Goal: Communication & Community: Answer question/provide support

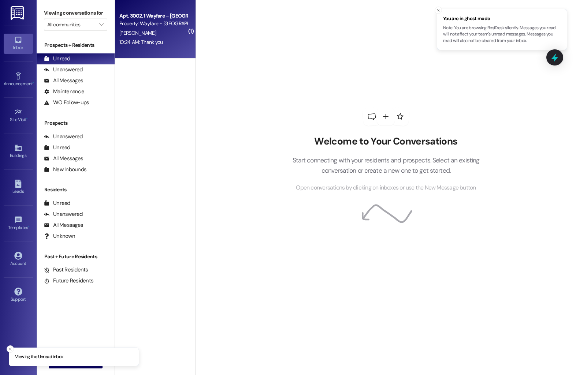
click at [146, 29] on div "[PERSON_NAME]" at bounding box center [153, 33] width 69 height 9
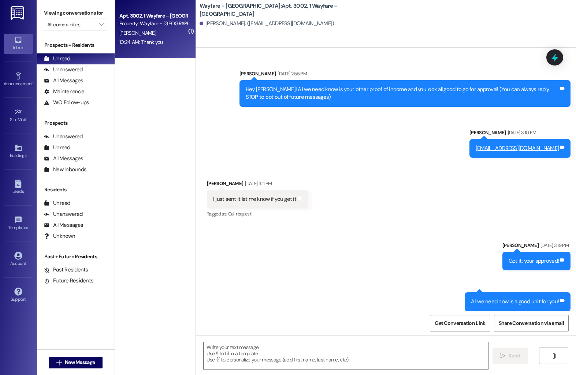
scroll to position [5768, 0]
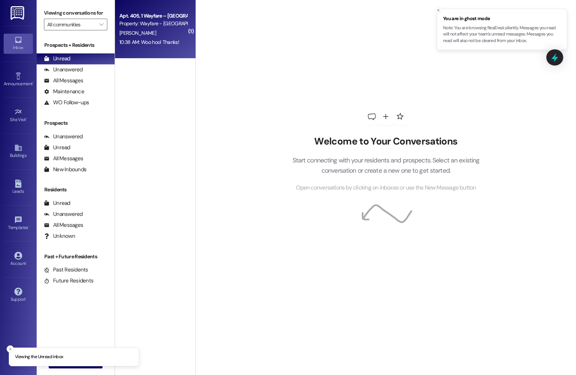
click at [119, 34] on span "F. Woelke" at bounding box center [137, 33] width 37 height 7
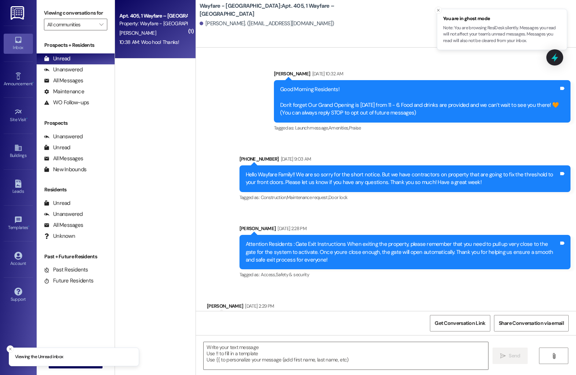
scroll to position [7307, 0]
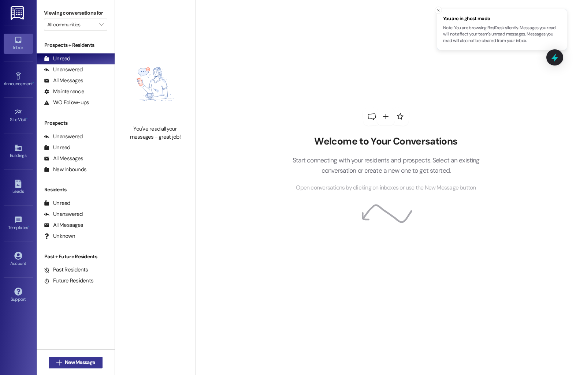
click at [72, 362] on span "New Message" at bounding box center [80, 363] width 30 height 8
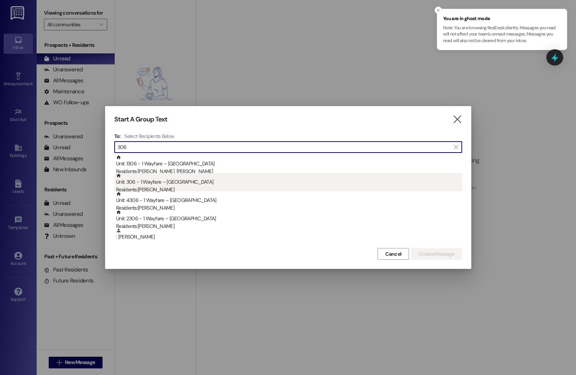
type input "306"
click at [150, 188] on div "Residents: Shelley Singleton" at bounding box center [289, 190] width 346 height 8
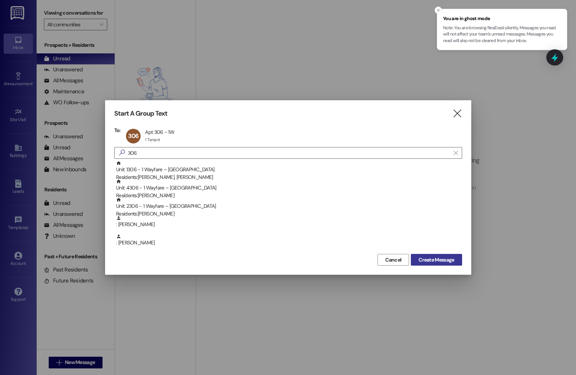
click at [445, 262] on span "Create Message" at bounding box center [436, 260] width 36 height 8
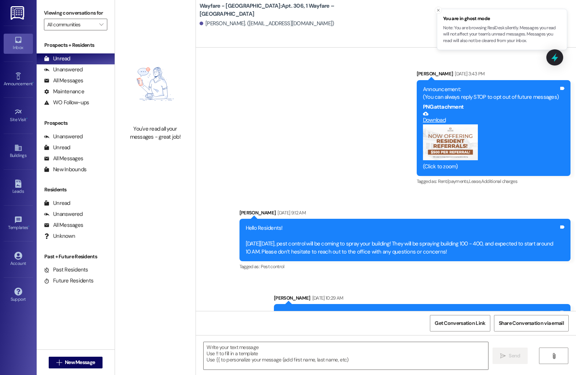
scroll to position [5971, 0]
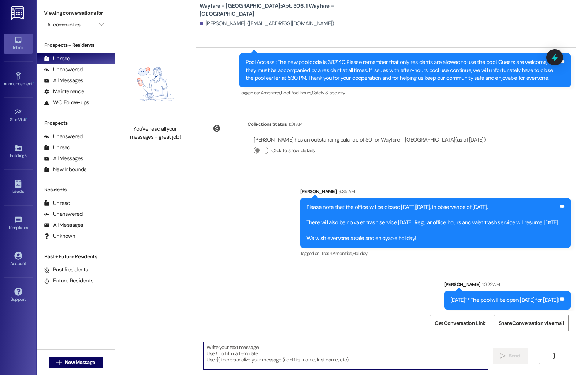
click at [255, 358] on textarea at bounding box center [346, 355] width 284 height 27
click at [258, 346] on textarea "I got that new trash can dilivered!" at bounding box center [346, 355] width 284 height 27
type textarea "I got that new trash can delivered!"
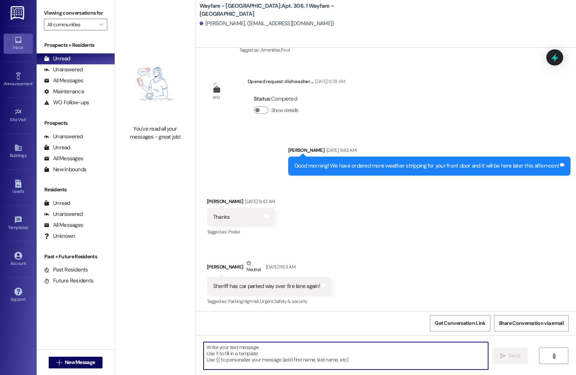
scroll to position [4412, 0]
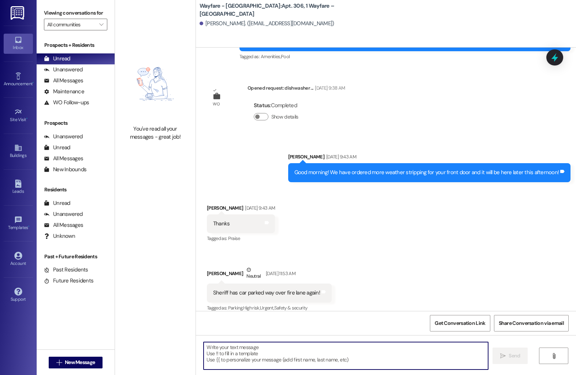
drag, startPoint x: 258, startPoint y: 346, endPoint x: 191, endPoint y: 8, distance: 345.2
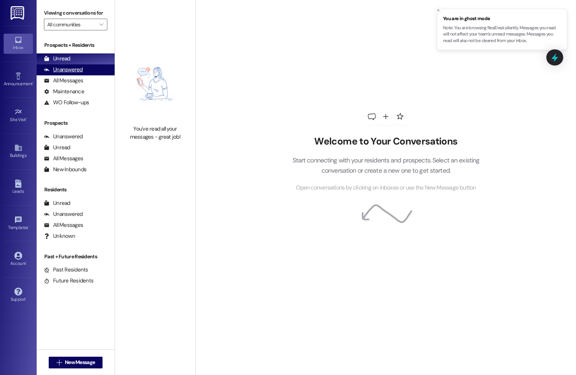
click at [70, 74] on div "Unanswered" at bounding box center [63, 70] width 39 height 8
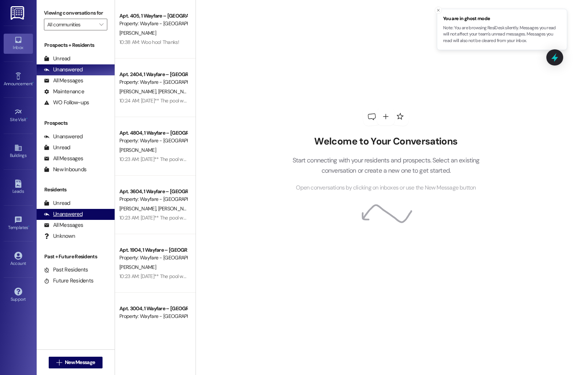
click at [68, 218] on div "Unanswered" at bounding box center [63, 214] width 39 height 8
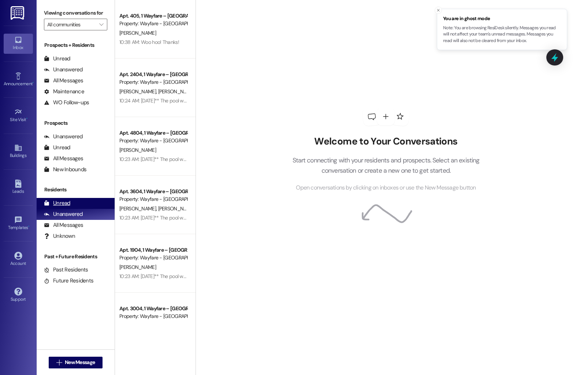
click at [71, 209] on div "Unread (0)" at bounding box center [76, 203] width 78 height 11
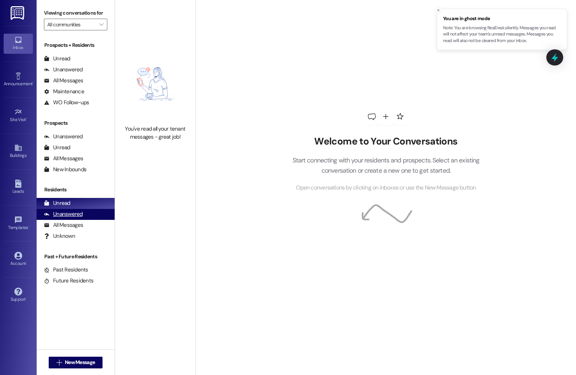
click at [59, 220] on div "Unanswered (0)" at bounding box center [76, 214] width 78 height 11
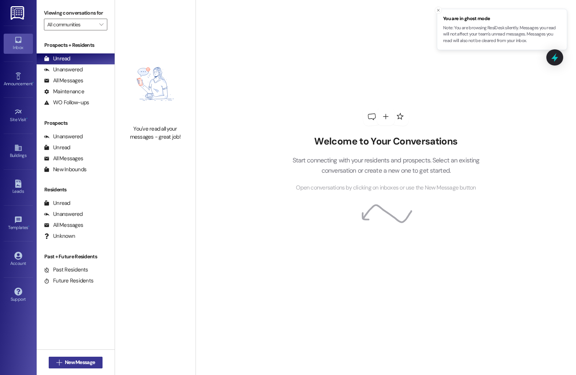
click at [89, 358] on button " New Message" at bounding box center [76, 363] width 54 height 12
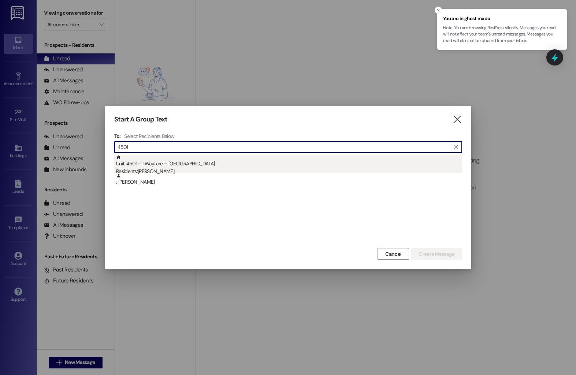
type input "4501"
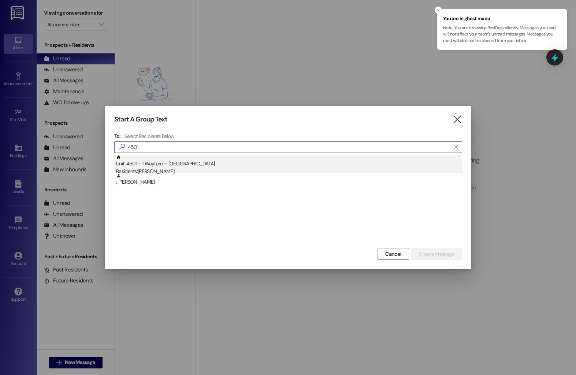
click at [249, 156] on div "Unit: 4501 - 1 Wayfare – Cumberland Park Residents: Alfredo Cornelio" at bounding box center [289, 165] width 346 height 21
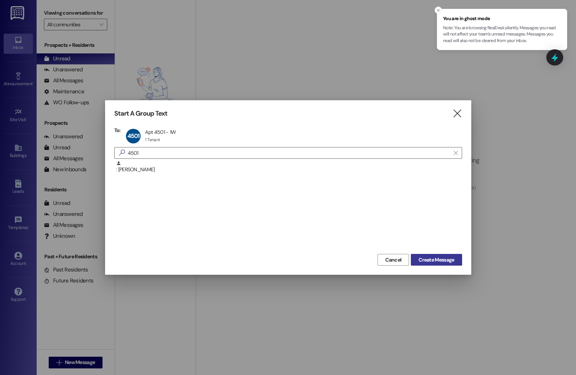
click at [436, 259] on span "Create Message" at bounding box center [436, 260] width 36 height 8
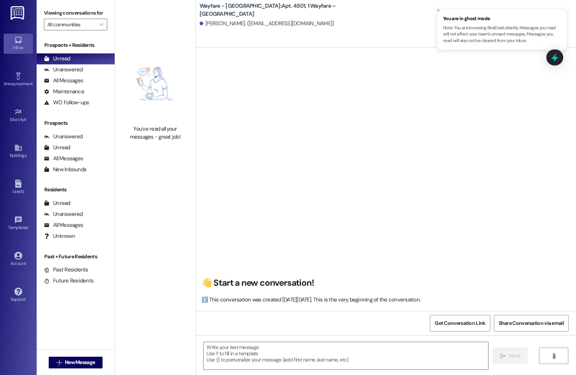
scroll to position [4957, 0]
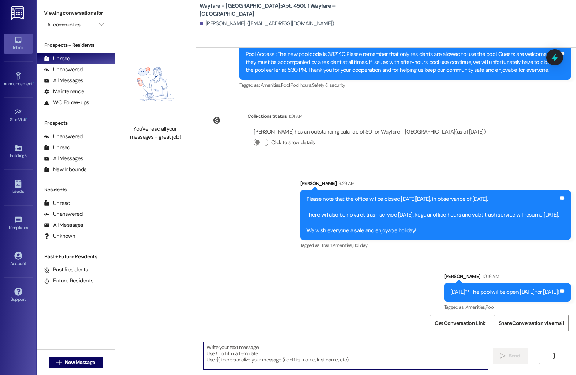
click at [282, 353] on textarea at bounding box center [346, 355] width 284 height 27
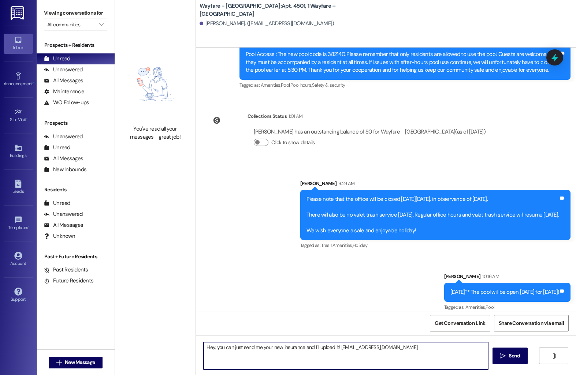
click at [396, 348] on textarea "Hey, you can just send me your new insurance and I'll upload it! harleyc@wayfar…" at bounding box center [346, 355] width 284 height 27
click at [413, 345] on textarea "Hey, you can just send me your new insurance and I'll upload it! harleyc@wayfar…" at bounding box center [346, 355] width 284 height 27
type textarea "Hey, you can just send me your new insurance and I'll upload it! harleyc@wayfar…"
click at [499, 361] on button " Send" at bounding box center [510, 356] width 36 height 16
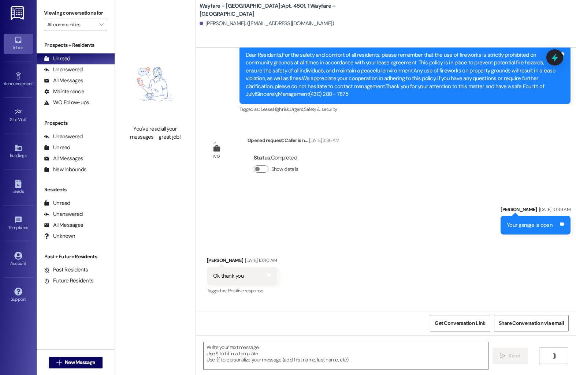
scroll to position [2865, 0]
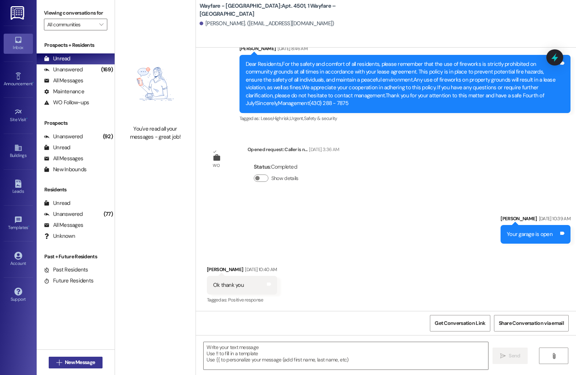
click at [56, 362] on icon "" at bounding box center [58, 363] width 5 height 6
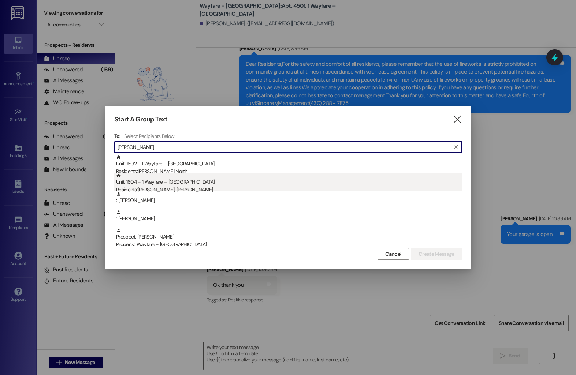
type input "morgan"
click at [170, 189] on div "Residents: Sara Norwood, Morgan Norwood" at bounding box center [289, 190] width 346 height 8
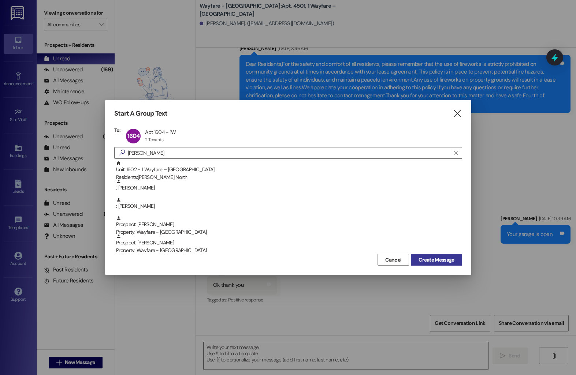
click at [434, 261] on span "Create Message" at bounding box center [436, 260] width 36 height 8
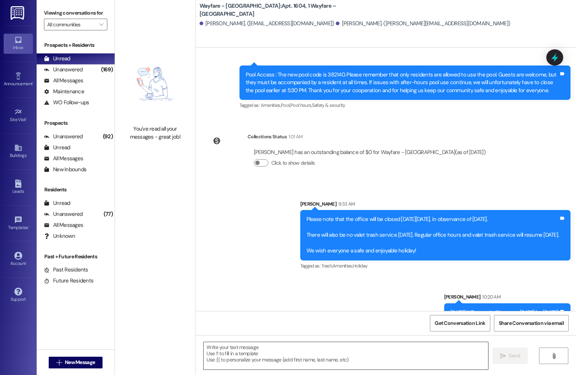
scroll to position [5196, 0]
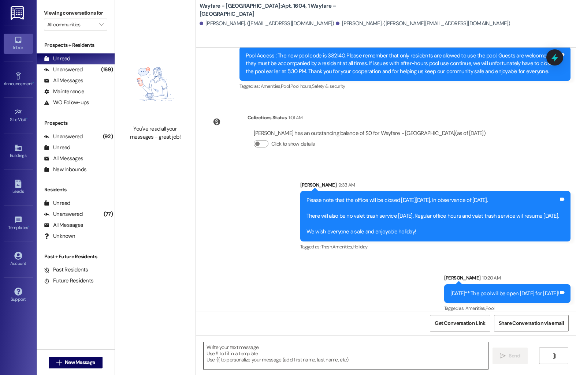
click at [280, 362] on textarea at bounding box center [346, 355] width 284 height 27
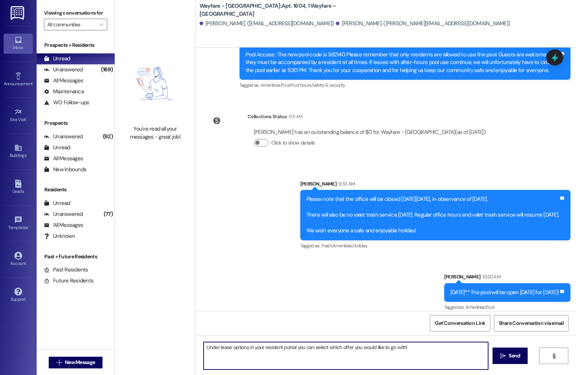
type textarea "Under lease options in your resident portal you can select which offer you woul…"
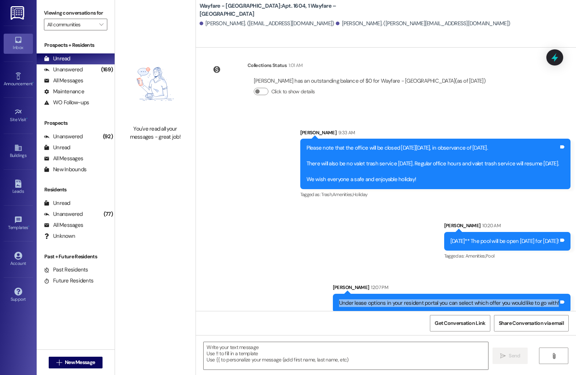
drag, startPoint x: 342, startPoint y: 296, endPoint x: 545, endPoint y: 303, distance: 202.9
click at [545, 303] on div "Under lease options in your resident portal you can select which offer you woul…" at bounding box center [452, 303] width 238 height 19
copy div "Under lease options in your resident portal you can select which offer you woul…"
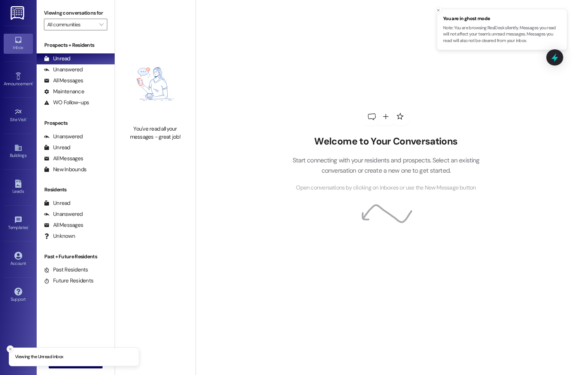
click at [12, 347] on icon "Close toast" at bounding box center [10, 349] width 4 height 4
click at [61, 357] on button " New Message" at bounding box center [76, 363] width 54 height 12
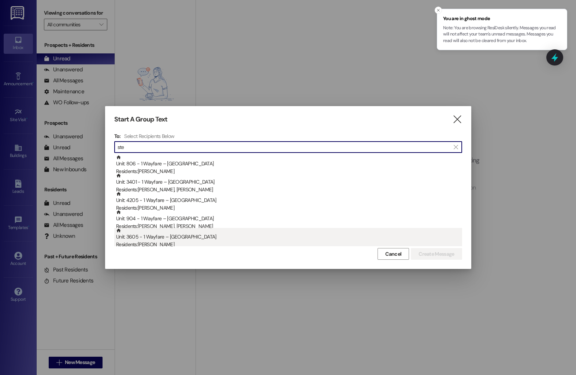
type input "ste"
click at [173, 239] on div "Unit: 3605 - 1 Wayfare – Cumberland Park Residents: Steven Theriot" at bounding box center [289, 238] width 346 height 21
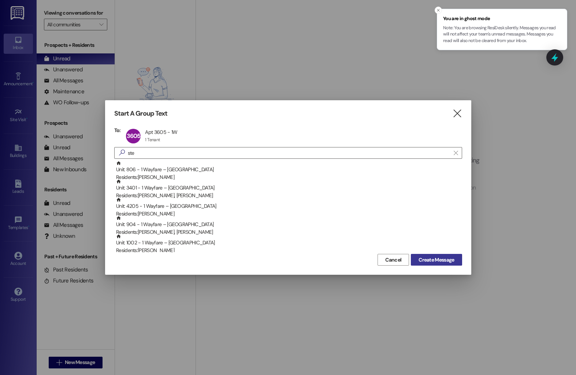
click at [448, 262] on span "Create Message" at bounding box center [436, 260] width 36 height 8
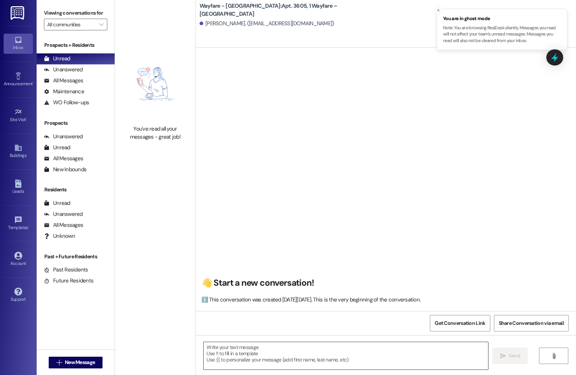
scroll to position [5810, 0]
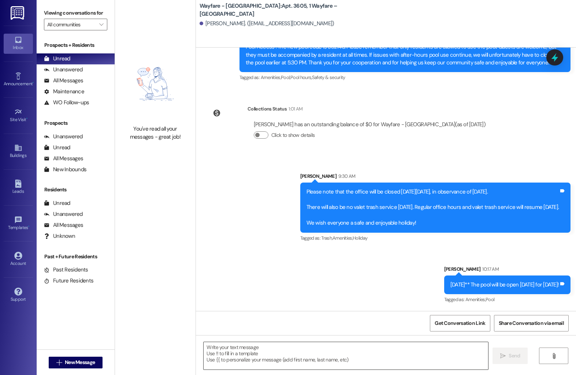
click at [307, 351] on textarea at bounding box center [346, 355] width 284 height 27
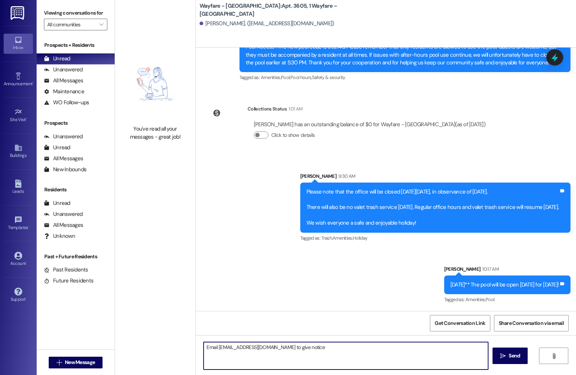
type textarea "Email notices@wayfarecommunities.com to give notice"
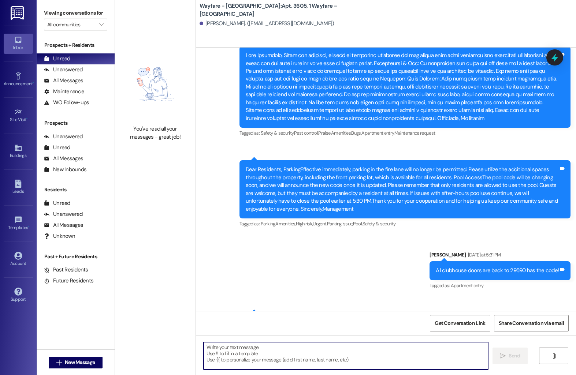
scroll to position [5544, 0]
